Goal: Task Accomplishment & Management: Use online tool/utility

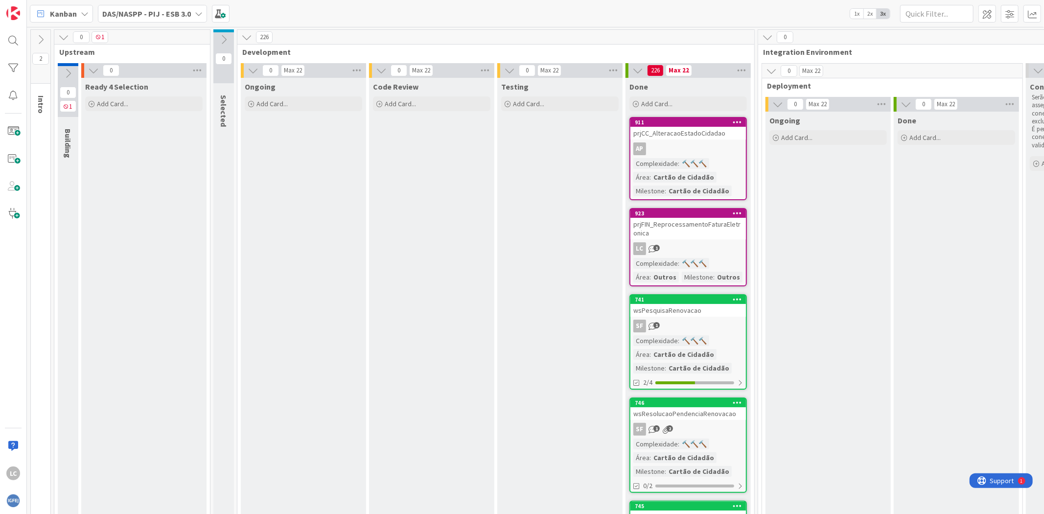
click at [159, 12] on b "DAS/NASPP - PIJ - ESB 3.0" at bounding box center [146, 14] width 89 height 10
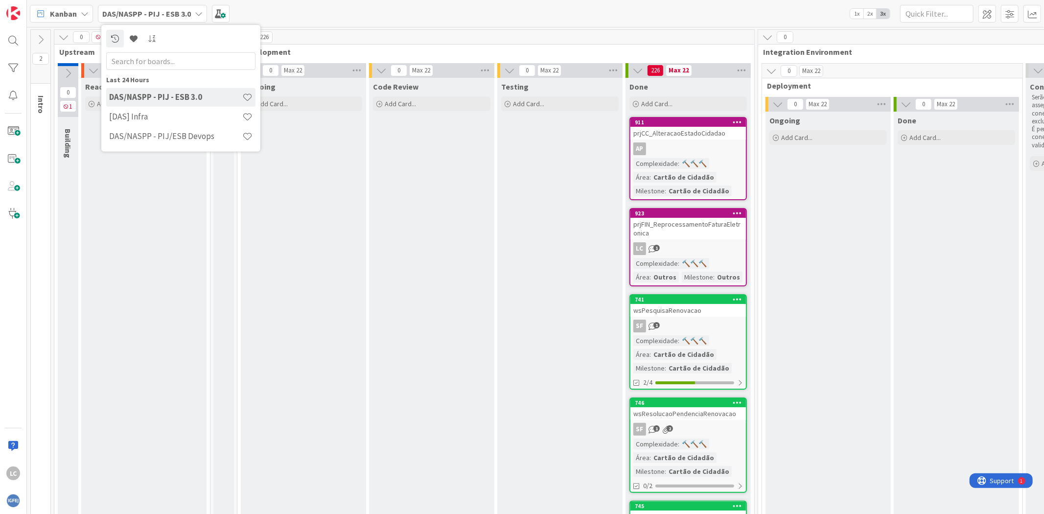
click at [159, 12] on b "DAS/NASPP - PIJ - ESB 3.0" at bounding box center [146, 14] width 89 height 10
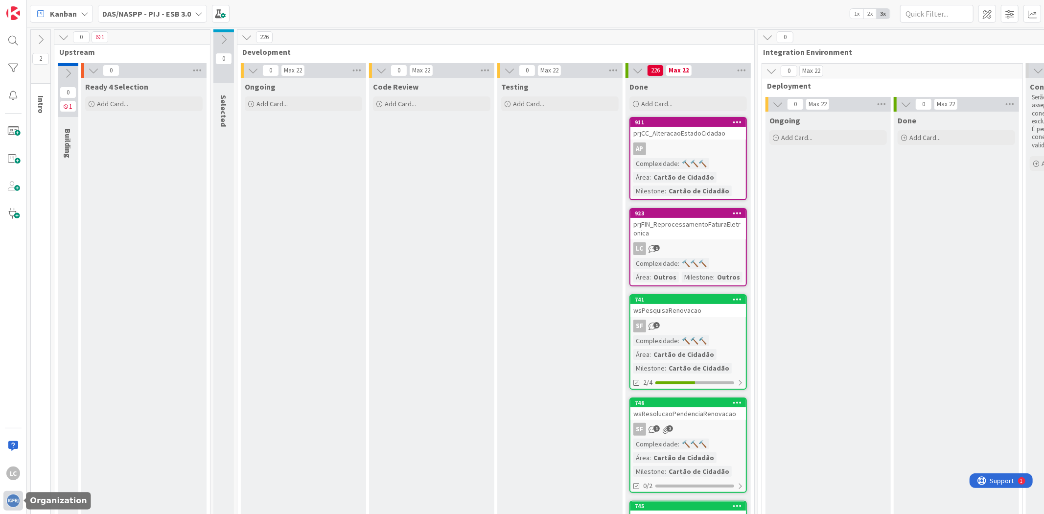
click at [11, 495] on img at bounding box center [13, 501] width 14 height 14
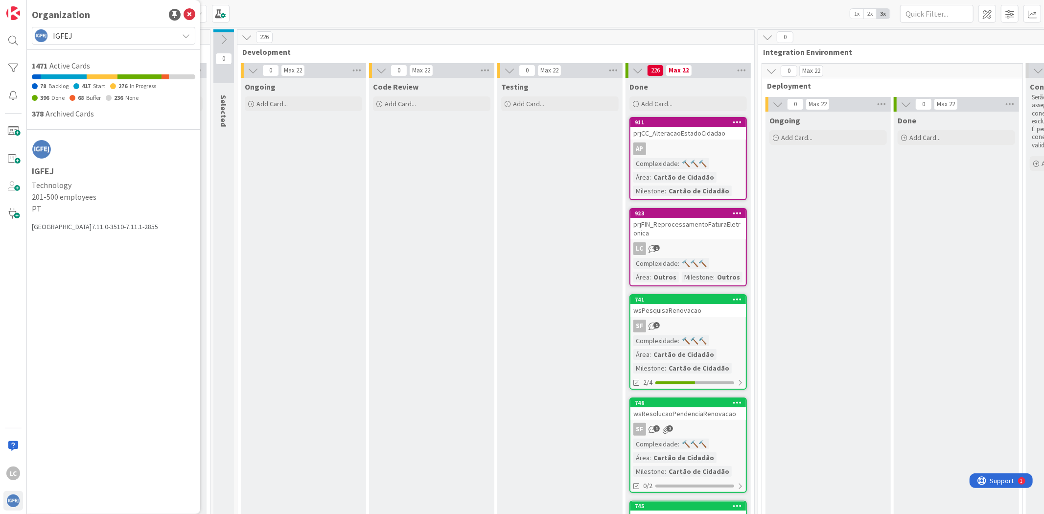
click at [96, 32] on span "IGFEJ" at bounding box center [113, 36] width 120 height 14
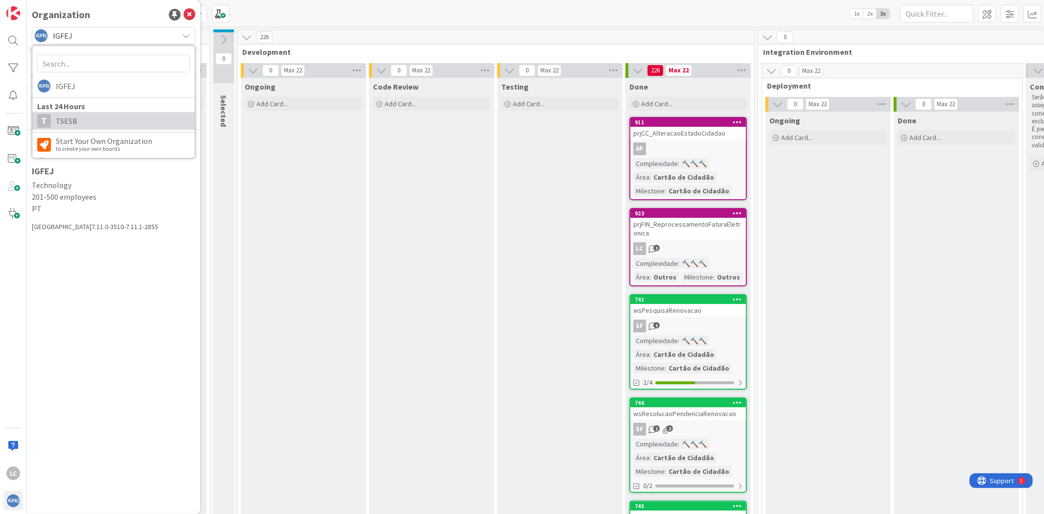
click at [82, 120] on span "TSESB" at bounding box center [123, 121] width 134 height 15
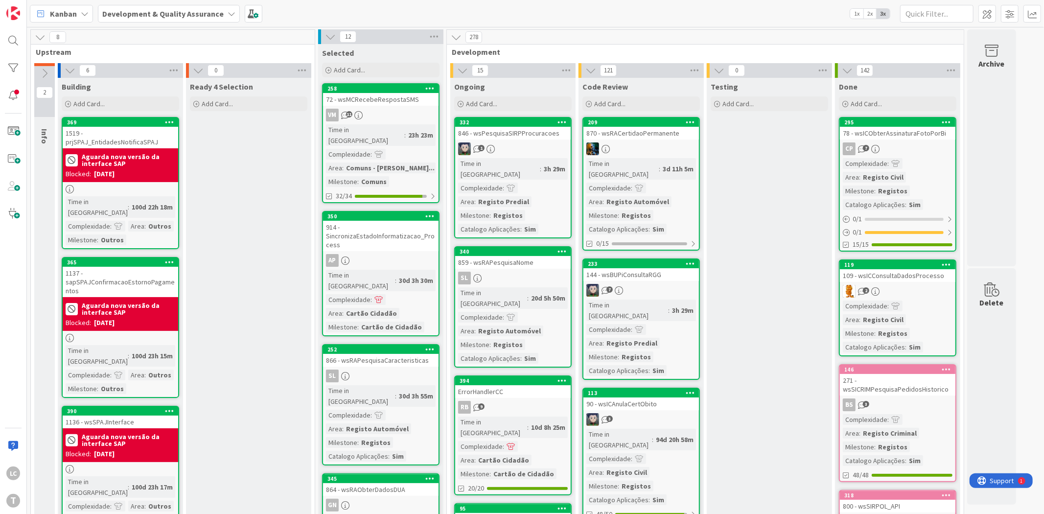
drag, startPoint x: 276, startPoint y: 176, endPoint x: 258, endPoint y: 165, distance: 20.9
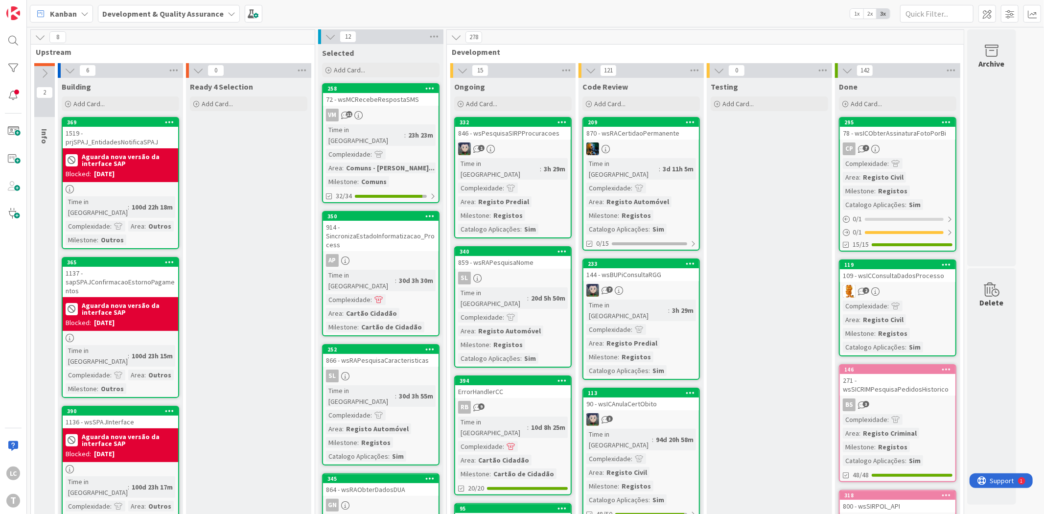
click at [18, 72] on div at bounding box center [13, 68] width 20 height 20
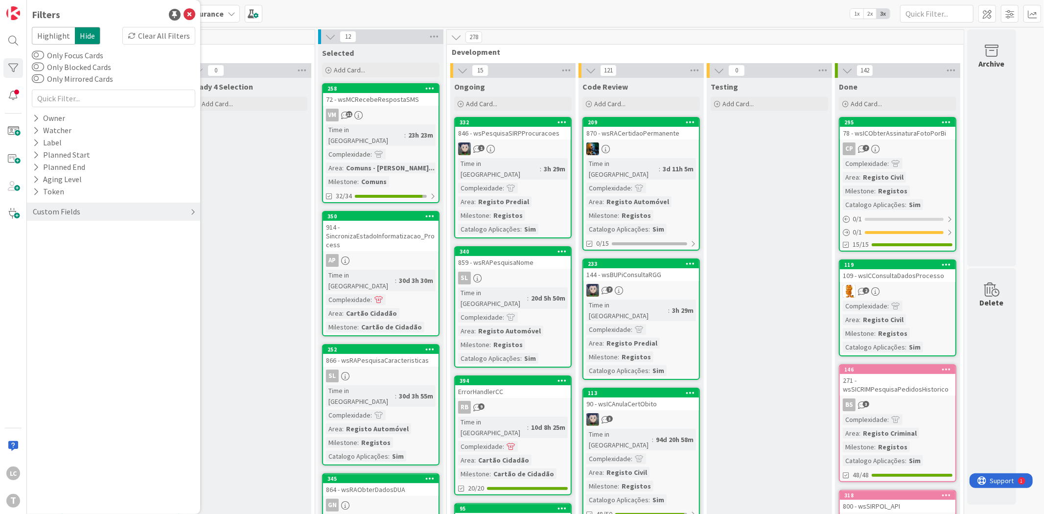
click at [81, 214] on div "Custom Fields" at bounding box center [113, 212] width 173 height 18
click at [84, 231] on div "Priority" at bounding box center [113, 232] width 173 height 12
click at [80, 244] on span "Critical" at bounding box center [64, 246] width 36 height 13
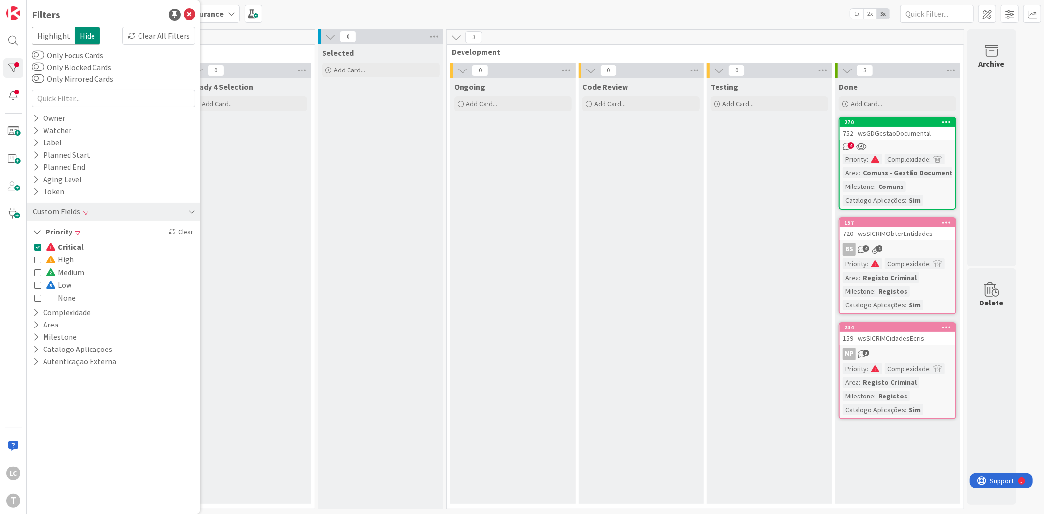
click at [80, 244] on span "Critical" at bounding box center [65, 246] width 38 height 13
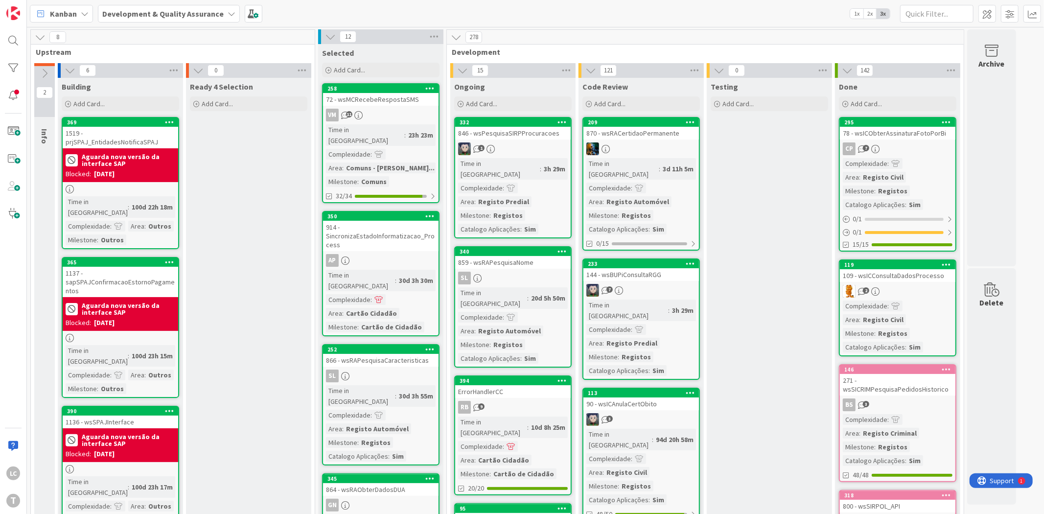
drag, startPoint x: 238, startPoint y: 152, endPoint x: 223, endPoint y: 126, distance: 30.0
click at [333, 190] on div "32/34" at bounding box center [380, 196] width 115 height 12
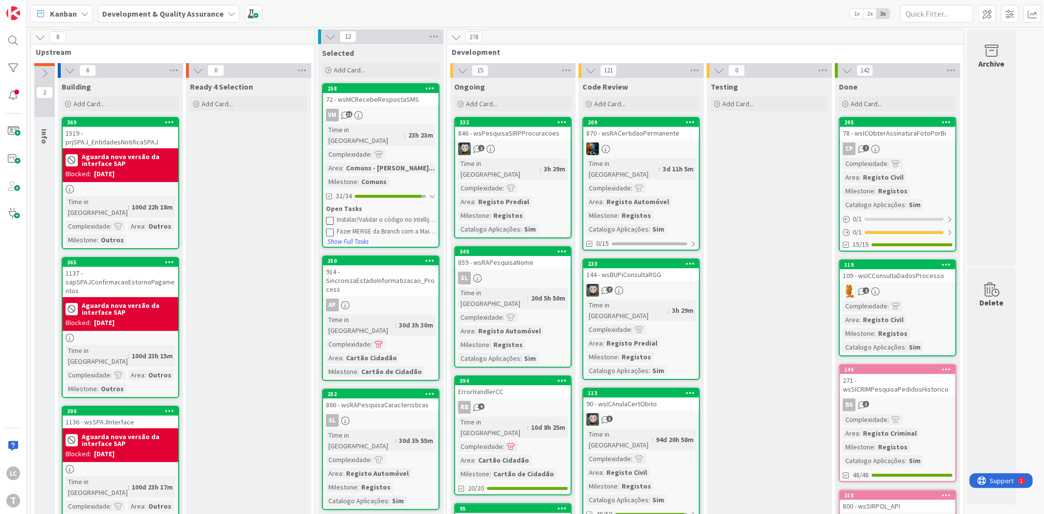
click at [433, 192] on div at bounding box center [432, 196] width 7 height 8
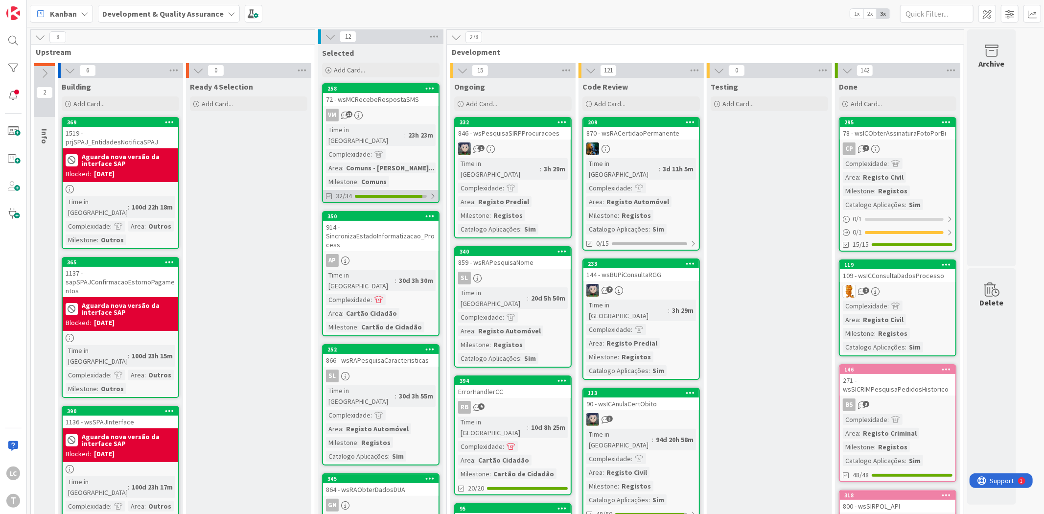
click at [434, 192] on div at bounding box center [433, 196] width 6 height 8
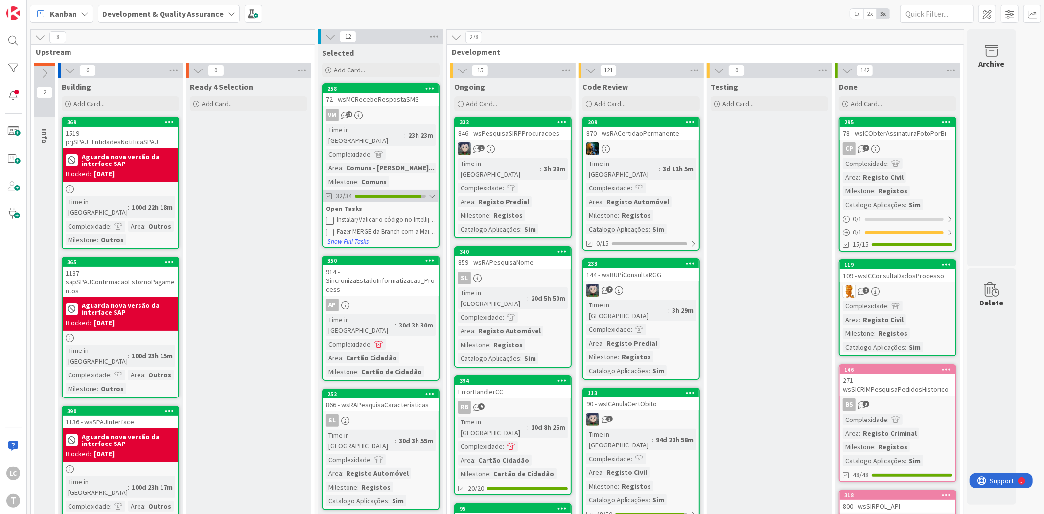
click at [429, 192] on div at bounding box center [432, 196] width 7 height 8
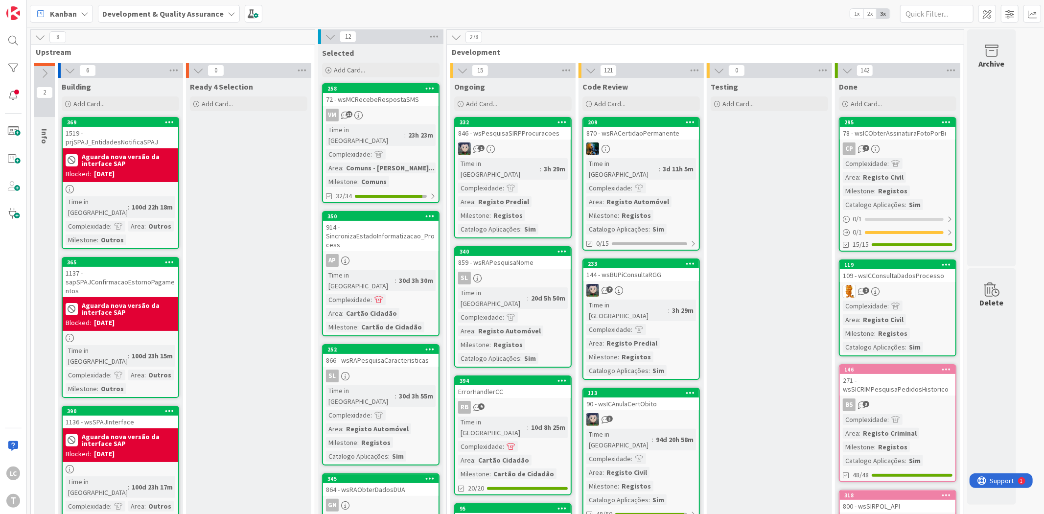
click at [952, 221] on div at bounding box center [949, 219] width 6 height 8
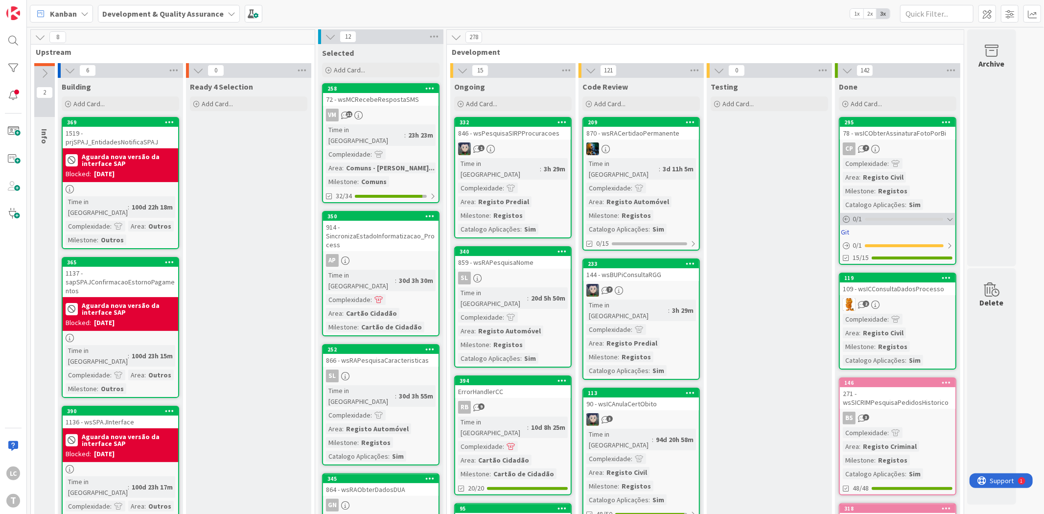
click at [952, 221] on div at bounding box center [949, 219] width 6 height 8
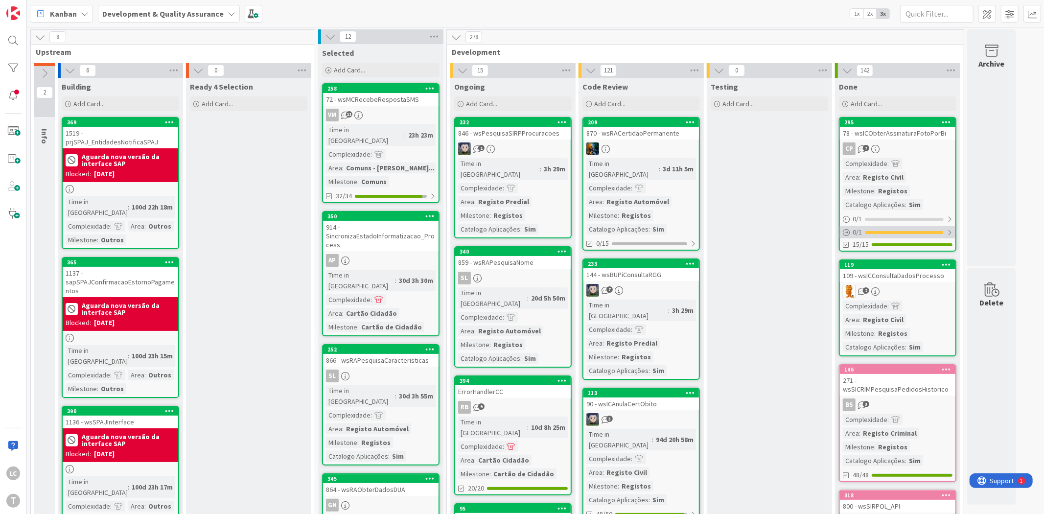
click at [953, 230] on div "0 / 1" at bounding box center [897, 232] width 115 height 12
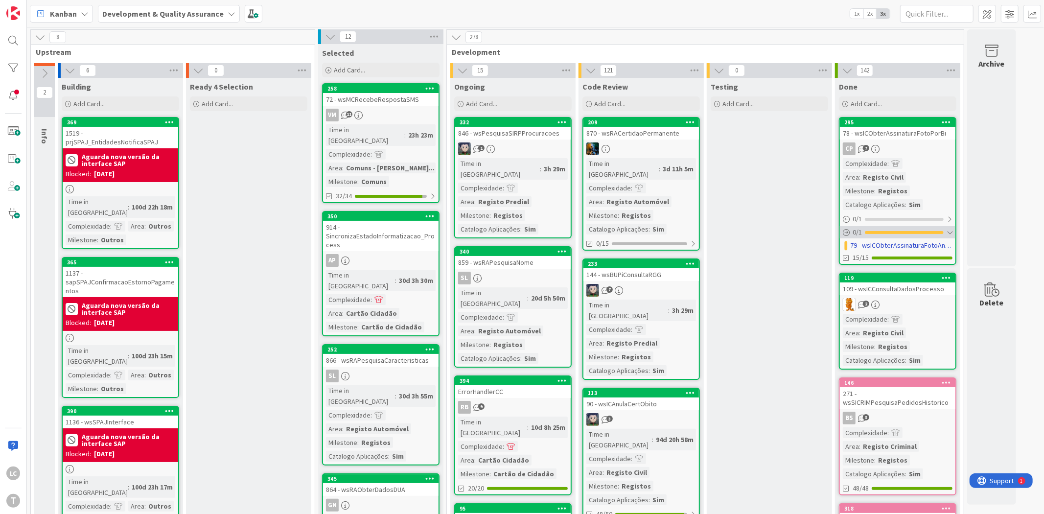
click at [953, 231] on div "0 / 1" at bounding box center [897, 232] width 115 height 12
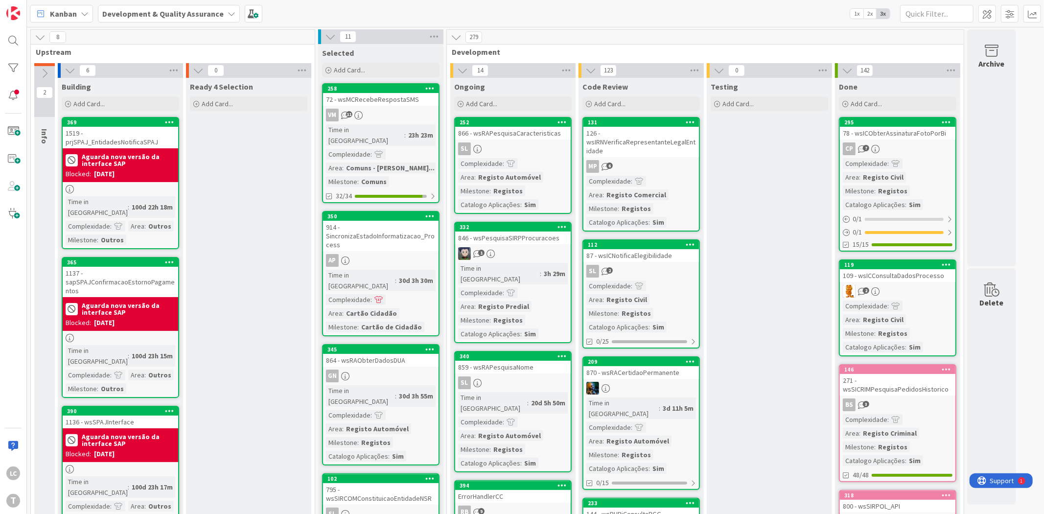
click at [514, 7] on div "Kanban Development & Quality Assurance 1x 2x 3x" at bounding box center [535, 13] width 1017 height 27
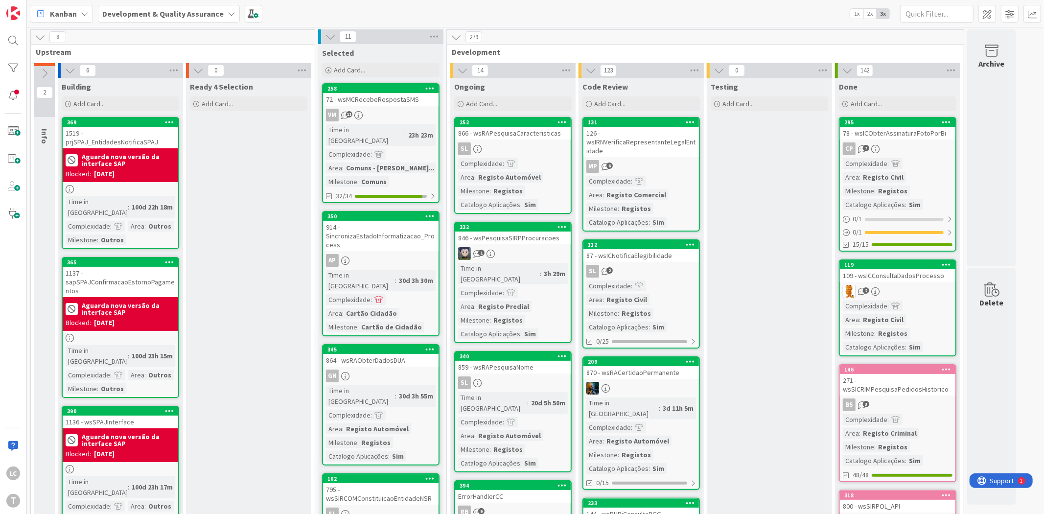
drag, startPoint x: 766, startPoint y: 325, endPoint x: 765, endPoint y: 331, distance: 5.4
